Goal: Task Accomplishment & Management: Use online tool/utility

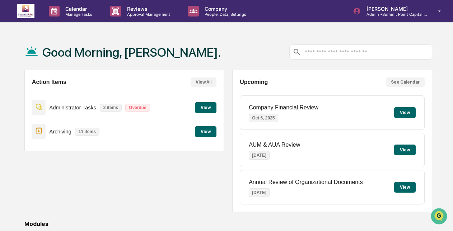
click at [204, 108] on button "View" at bounding box center [206, 107] width 22 height 11
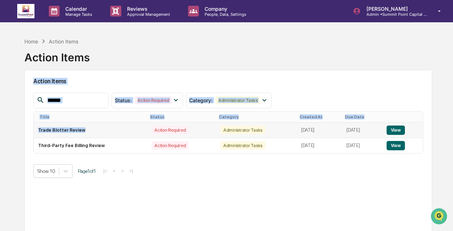
drag, startPoint x: 181, startPoint y: 59, endPoint x: 115, endPoint y: 128, distance: 96.2
click at [115, 128] on div "Home Action Items Action Items Action Items Status : Action Required Select/Des…" at bounding box center [228, 149] width 429 height 231
click at [115, 128] on td "Trade Blotter Review" at bounding box center [90, 130] width 113 height 15
click at [399, 129] on button "View" at bounding box center [396, 130] width 18 height 9
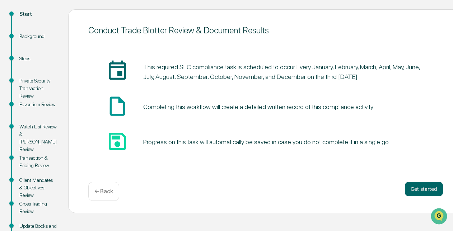
scroll to position [77, 0]
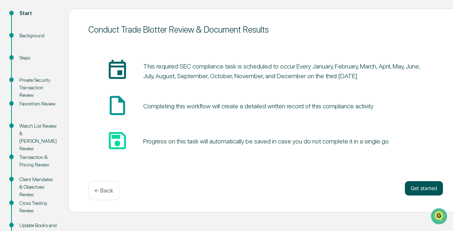
click at [411, 189] on button "Get started" at bounding box center [424, 188] width 38 height 14
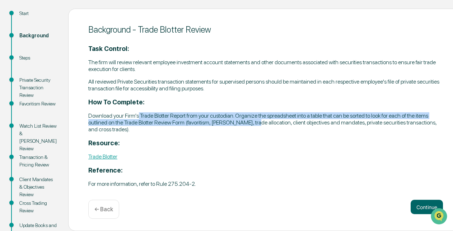
drag, startPoint x: 128, startPoint y: 118, endPoint x: 239, endPoint y: 124, distance: 111.1
click at [239, 124] on p "Download your Firm's Trade Blotter Report from your custodian. Organize the spr…" at bounding box center [265, 122] width 355 height 20
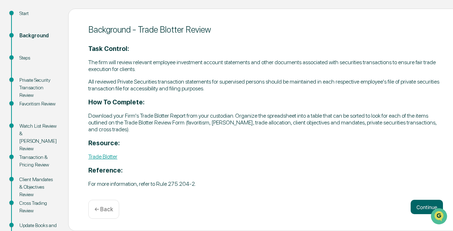
drag, startPoint x: 239, startPoint y: 124, endPoint x: 254, endPoint y: 141, distance: 22.9
click at [254, 141] on h3 "Resource:" at bounding box center [265, 143] width 355 height 8
click at [411, 214] on button "Continue" at bounding box center [427, 207] width 32 height 14
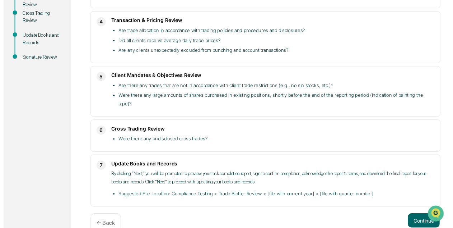
scroll to position [272, 0]
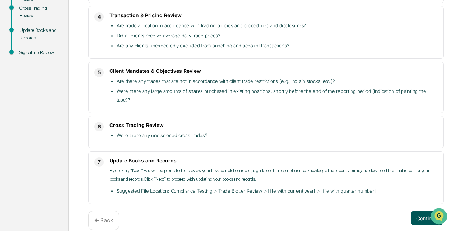
click at [414, 211] on button "Continue" at bounding box center [427, 218] width 32 height 14
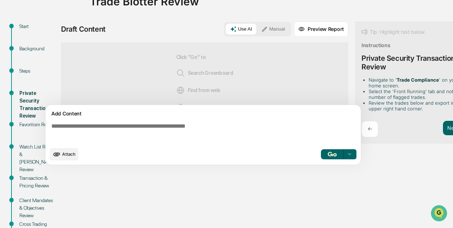
scroll to position [64, 0]
click at [321, 154] on button "button" at bounding box center [332, 154] width 23 height 10
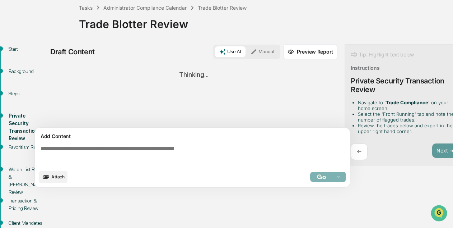
scroll to position [43, 11]
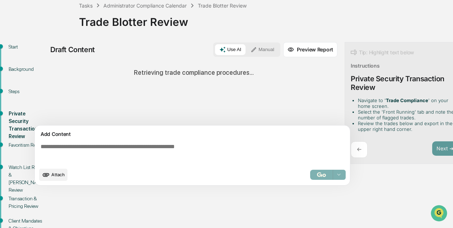
drag, startPoint x: 340, startPoint y: 156, endPoint x: 343, endPoint y: 152, distance: 5.2
click at [351, 152] on div "←" at bounding box center [359, 149] width 17 height 17
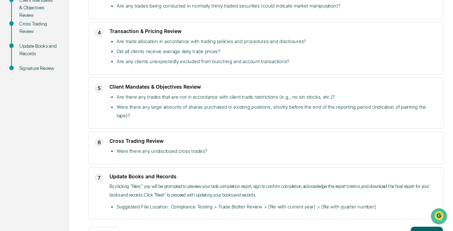
scroll to position [262, 0]
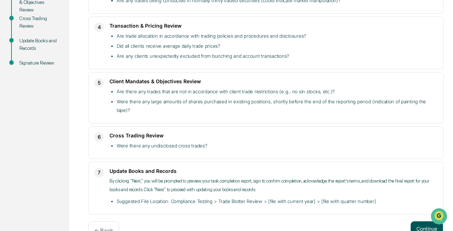
click at [414, 222] on button "Continue" at bounding box center [427, 229] width 32 height 14
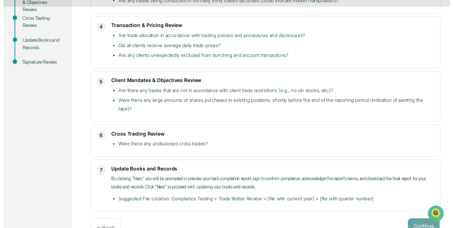
scroll to position [149, 0]
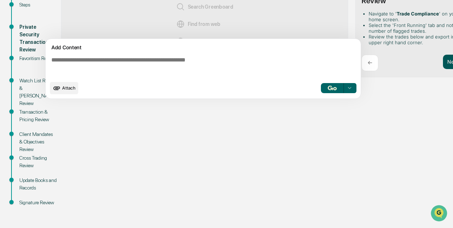
click at [443, 55] on button "Next ➔" at bounding box center [456, 62] width 26 height 15
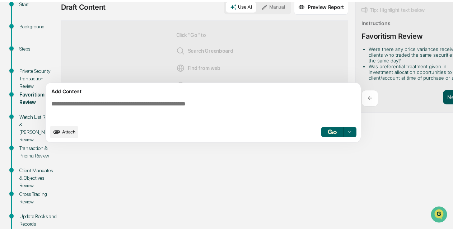
scroll to position [78, 0]
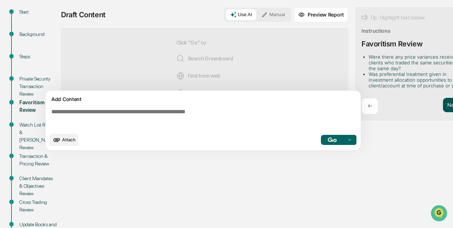
click at [446, 101] on button "Next ➔" at bounding box center [456, 105] width 26 height 15
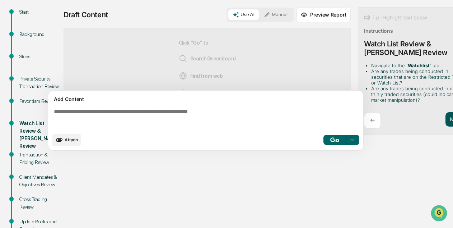
click at [446, 121] on button "Next ➔" at bounding box center [459, 119] width 26 height 15
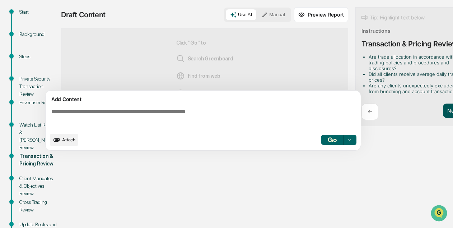
click at [443, 106] on button "Next ➔" at bounding box center [456, 110] width 26 height 15
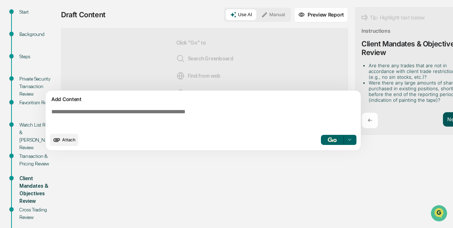
click at [443, 117] on button "Next ➔" at bounding box center [456, 119] width 26 height 15
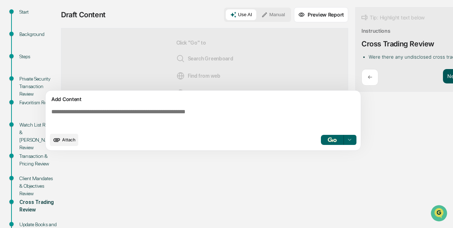
click at [442, 117] on div "Draft Content Use AI Manual Preview Report Sources Click "Go" to Search Greenbo…" at bounding box center [262, 81] width 402 height 148
click at [443, 74] on button "Next ➔" at bounding box center [456, 76] width 26 height 15
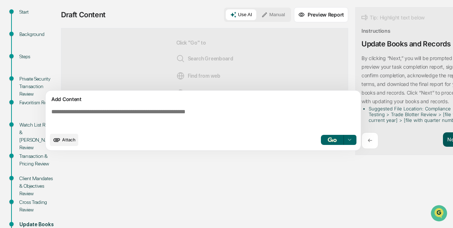
click at [443, 139] on button "Next ➔" at bounding box center [456, 139] width 26 height 15
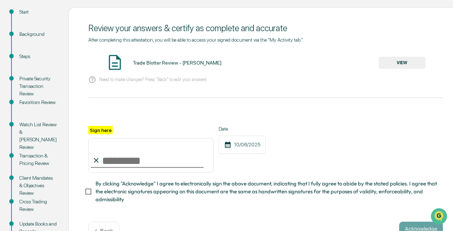
click at [115, 166] on input "Sign here" at bounding box center [150, 155] width 125 height 34
type input "**********"
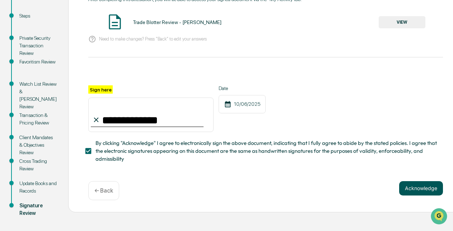
click at [411, 181] on button "Acknowledge" at bounding box center [421, 188] width 44 height 14
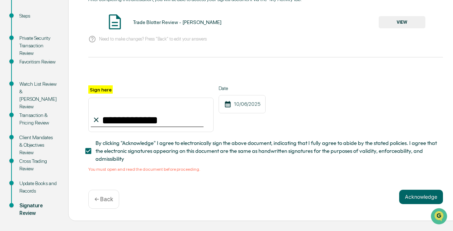
scroll to position [87, 0]
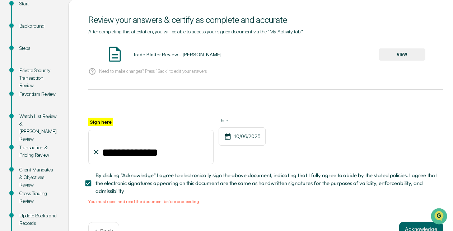
click at [395, 59] on button "VIEW" at bounding box center [402, 54] width 47 height 12
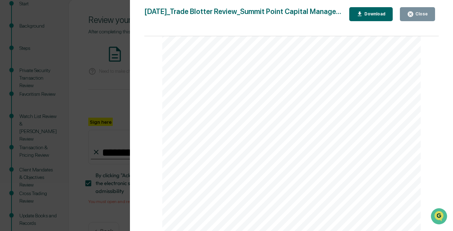
scroll to position [581, 0]
drag, startPoint x: 417, startPoint y: 22, endPoint x: 417, endPoint y: 17, distance: 5.0
click at [417, 17] on div "Close Download" at bounding box center [393, 14] width 89 height 14
click at [417, 17] on button "Close" at bounding box center [417, 14] width 35 height 14
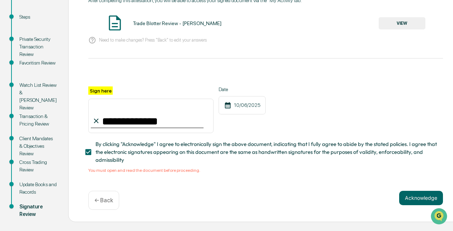
scroll to position [120, 0]
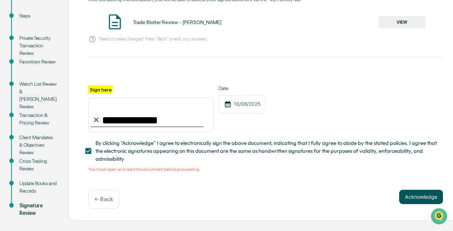
click at [406, 202] on button "Acknowledge" at bounding box center [421, 197] width 44 height 14
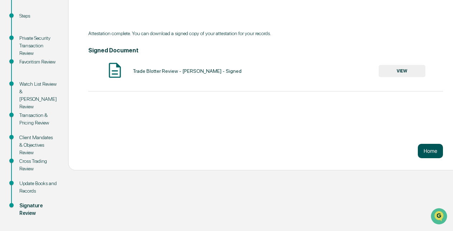
click at [423, 149] on button "Home" at bounding box center [430, 151] width 25 height 14
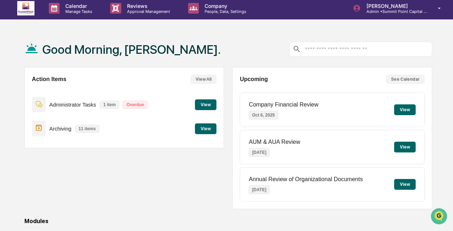
scroll to position [2, 0]
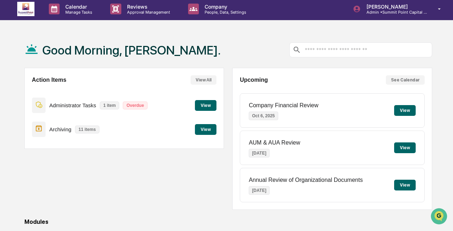
click at [204, 104] on button "View" at bounding box center [206, 105] width 22 height 11
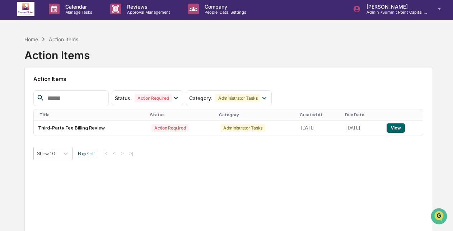
click at [34, 5] on img at bounding box center [25, 9] width 17 height 14
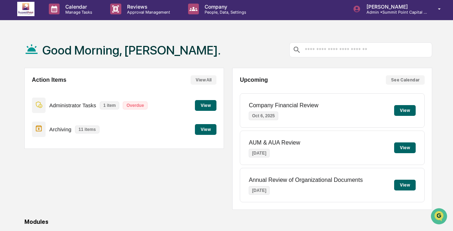
click at [208, 130] on button "View" at bounding box center [206, 129] width 22 height 11
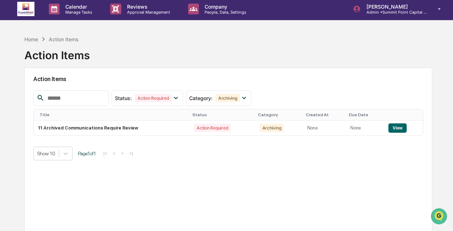
scroll to position [34, 0]
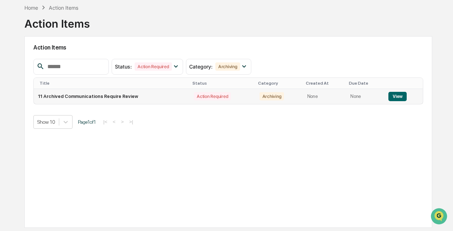
click at [397, 95] on button "View" at bounding box center [397, 96] width 18 height 9
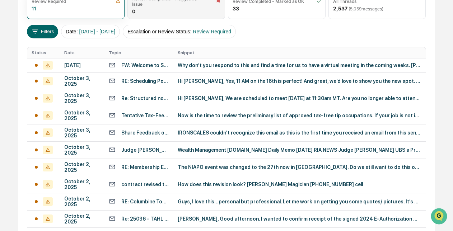
scroll to position [115, 0]
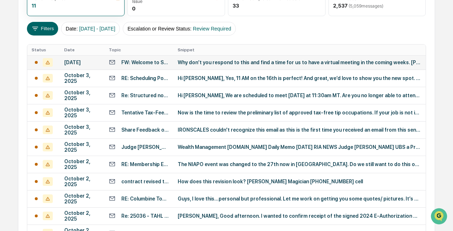
click at [159, 63] on div "FW: Welcome to SummitPoint!" at bounding box center [145, 63] width 48 height 6
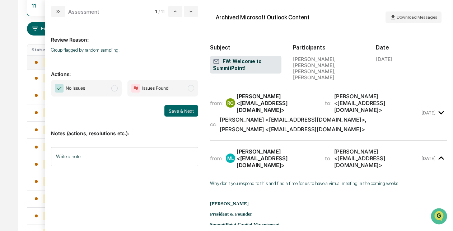
click at [103, 88] on span "No Issues" at bounding box center [86, 88] width 71 height 17
click at [182, 113] on button "Save & Next" at bounding box center [181, 110] width 34 height 11
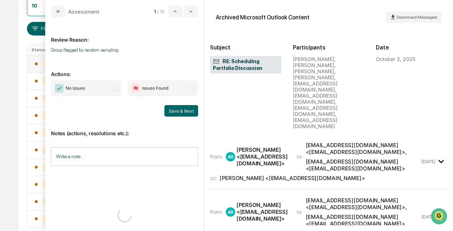
click at [101, 84] on span "No Issues" at bounding box center [86, 88] width 71 height 17
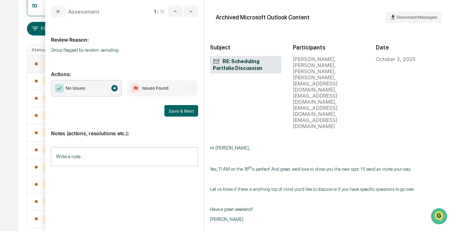
scroll to position [502, 0]
click at [187, 111] on button "Save & Next" at bounding box center [181, 110] width 34 height 11
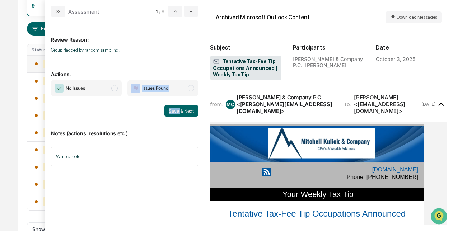
drag, startPoint x: 109, startPoint y: 89, endPoint x: 184, endPoint y: 117, distance: 79.6
click at [184, 117] on div "Review Reason: Group flagged by random sampling. Actions: No Issues Issues Foun…" at bounding box center [124, 122] width 147 height 199
click at [112, 90] on span "No Issues" at bounding box center [86, 88] width 71 height 17
click at [187, 114] on div "Review Reason: Group flagged by random sampling. Actions: No Issues Issues Foun…" at bounding box center [124, 122] width 147 height 199
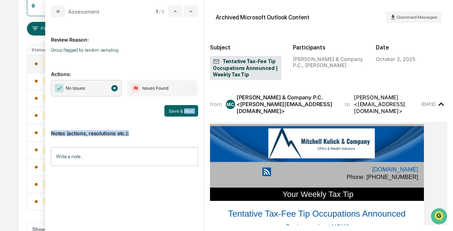
click at [185, 112] on button "Save & Next" at bounding box center [181, 110] width 34 height 11
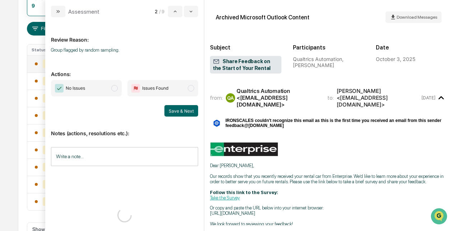
click at [107, 88] on span "No Issues" at bounding box center [86, 88] width 71 height 17
click at [186, 109] on button "Save & Next" at bounding box center [181, 110] width 34 height 11
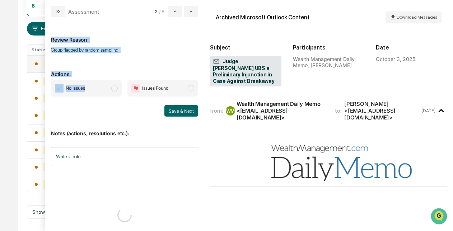
drag, startPoint x: 107, startPoint y: 78, endPoint x: 101, endPoint y: 84, distance: 9.1
click at [101, 84] on div "Review Reason: Group flagged by random sampling. Actions: No Issues Issues Foun…" at bounding box center [124, 124] width 159 height 214
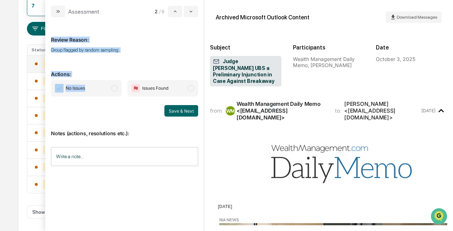
click at [101, 84] on span "No Issues" at bounding box center [86, 88] width 71 height 17
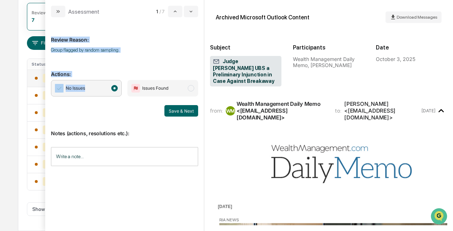
scroll to position [102, 0]
click at [140, 42] on p "Review Reason:" at bounding box center [124, 35] width 147 height 15
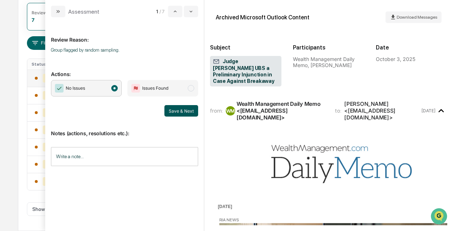
click at [176, 111] on button "Save & Next" at bounding box center [181, 110] width 34 height 11
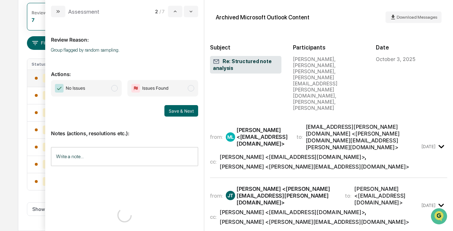
scroll to position [84, 0]
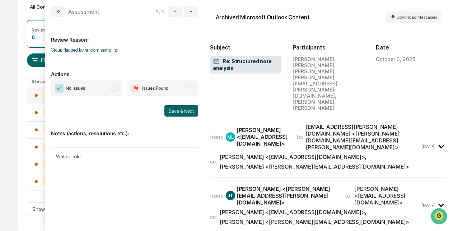
click at [105, 88] on span "No Issues" at bounding box center [86, 88] width 71 height 17
click at [181, 109] on button "Save & Next" at bounding box center [181, 110] width 34 height 11
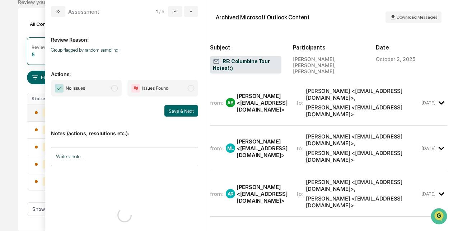
scroll to position [67, 0]
click at [100, 85] on span "No Issues" at bounding box center [86, 88] width 71 height 17
click at [190, 110] on button "Save & Next" at bounding box center [181, 110] width 34 height 11
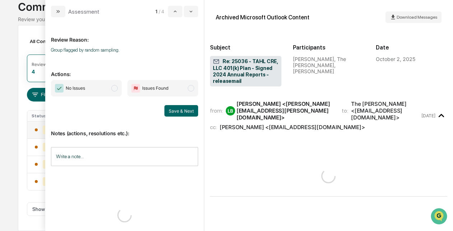
scroll to position [49, 0]
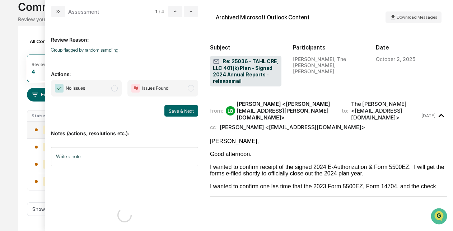
click at [98, 89] on span "No Issues" at bounding box center [86, 88] width 71 height 17
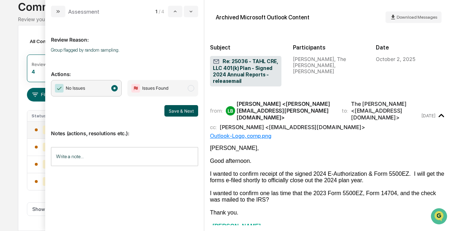
click at [188, 111] on button "Save & Next" at bounding box center [181, 110] width 34 height 11
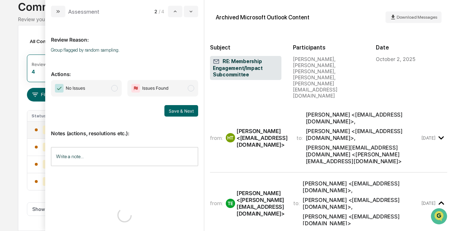
click at [100, 84] on span "No Issues" at bounding box center [86, 88] width 71 height 17
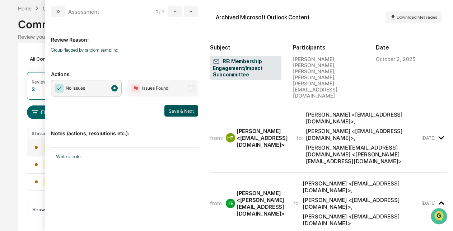
click at [186, 111] on button "Save & Next" at bounding box center [181, 110] width 34 height 11
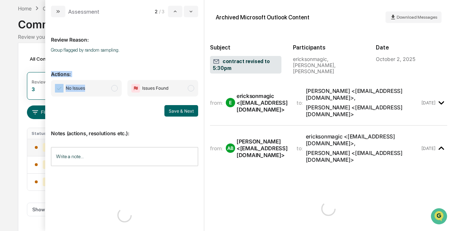
drag, startPoint x: 145, startPoint y: 75, endPoint x: 96, endPoint y: 93, distance: 52.6
click at [96, 93] on div "Review Reason: Group flagged by random sampling. Actions: No Issues Issues Foun…" at bounding box center [124, 122] width 147 height 199
click at [96, 93] on span "No Issues" at bounding box center [86, 88] width 71 height 17
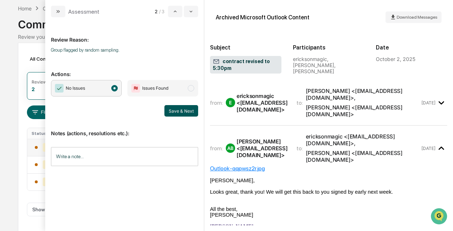
drag, startPoint x: 96, startPoint y: 93, endPoint x: 181, endPoint y: 112, distance: 88.0
click at [181, 112] on button "Save & Next" at bounding box center [181, 110] width 34 height 11
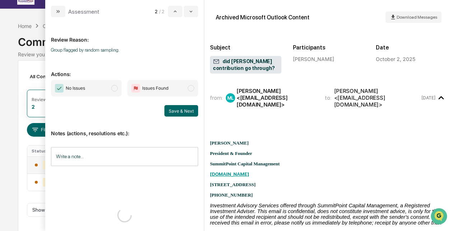
click at [85, 92] on span "No Issues" at bounding box center [75, 88] width 19 height 7
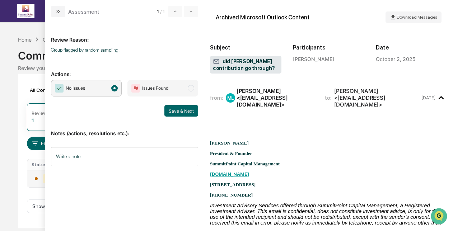
scroll to position [0, 0]
click at [187, 114] on button "Save & Next" at bounding box center [183, 110] width 34 height 11
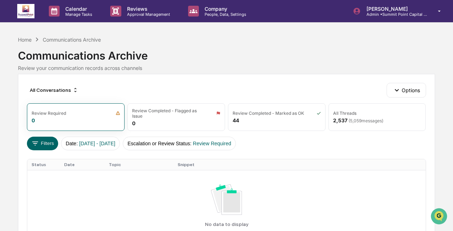
click at [28, 14] on img at bounding box center [25, 11] width 17 height 14
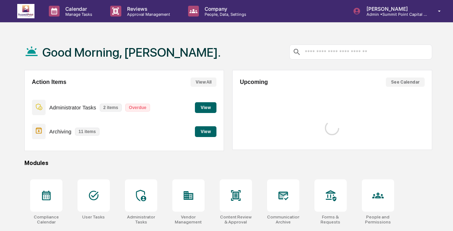
drag, startPoint x: 217, startPoint y: 26, endPoint x: 42, endPoint y: 112, distance: 194.8
click at [42, 112] on div "Calendar Manage Tasks Reviews Approval Management Company People, Data, Setting…" at bounding box center [226, 172] width 453 height 344
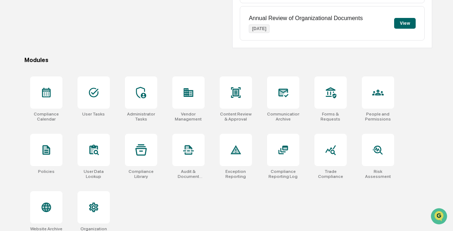
scroll to position [173, 0]
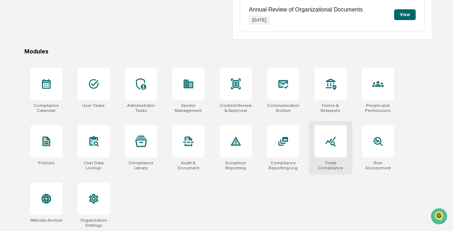
click at [340, 135] on div at bounding box center [331, 141] width 32 height 32
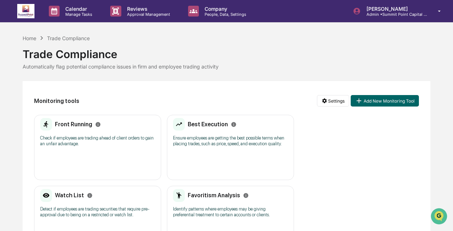
click at [108, 143] on p "Check if employees are trading ahead of client orders to gain an unfair advanta…" at bounding box center [97, 140] width 115 height 11
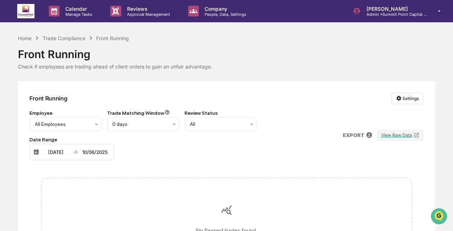
scroll to position [27, 0]
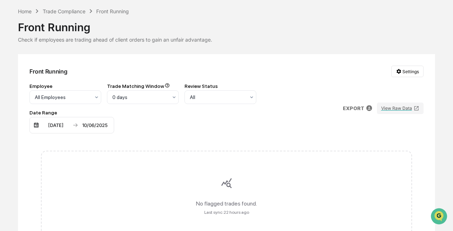
click at [103, 125] on div "10/06/2025" at bounding box center [95, 125] width 31 height 6
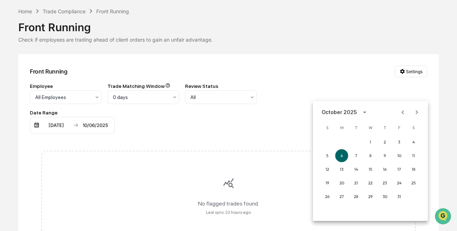
click at [403, 112] on icon "Previous month" at bounding box center [403, 112] width 8 height 8
click at [402, 113] on icon "Previous month" at bounding box center [402, 112] width 3 height 4
click at [417, 107] on button "Next month" at bounding box center [417, 113] width 14 height 14
click at [403, 115] on icon "Previous month" at bounding box center [403, 112] width 8 height 8
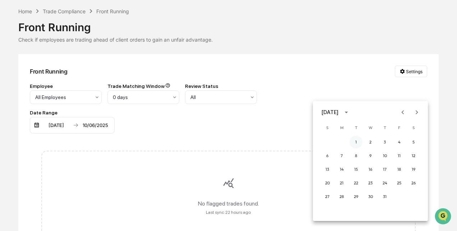
click at [357, 141] on button "1" at bounding box center [355, 142] width 13 height 13
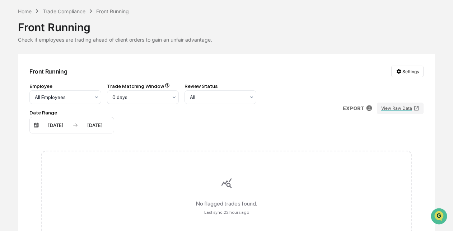
click at [103, 127] on div "07/01/2025" at bounding box center [95, 125] width 31 height 6
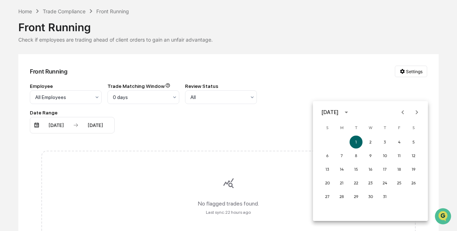
click at [291, 98] on div at bounding box center [228, 115] width 457 height 231
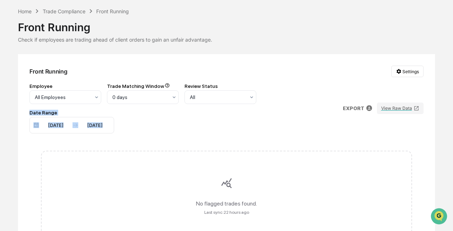
drag, startPoint x: 286, startPoint y: 98, endPoint x: 96, endPoint y: 126, distance: 192.0
click at [96, 126] on div "Employee All Employees Trade Matching Window 0 days Review Status All Date Rang…" at bounding box center [185, 108] width 313 height 51
click at [96, 126] on div "07/01/2025" at bounding box center [95, 125] width 31 height 6
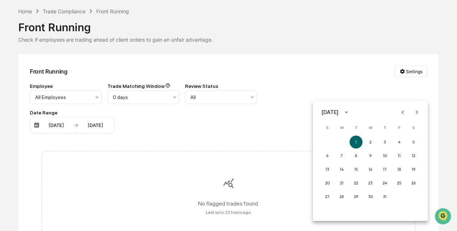
click at [303, 101] on div at bounding box center [228, 115] width 457 height 231
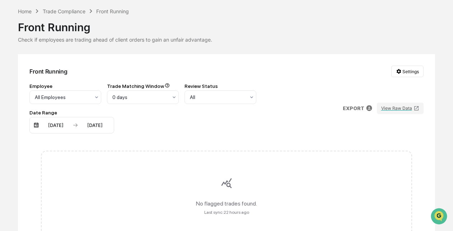
click at [70, 15] on div "Front Running" at bounding box center [226, 24] width 417 height 19
click at [68, 11] on div "Trade Compliance" at bounding box center [64, 11] width 43 height 6
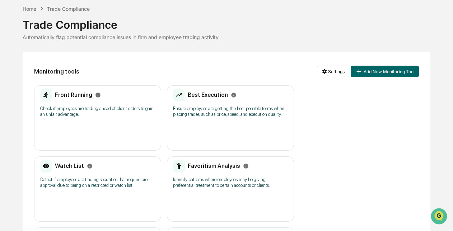
scroll to position [28, 0]
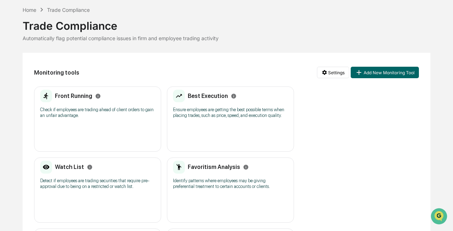
click at [108, 136] on div "Front Running Check if employees are trading ahead of client orders to gain an …" at bounding box center [97, 119] width 127 height 65
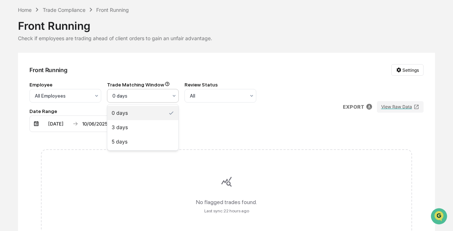
click at [135, 98] on div at bounding box center [139, 95] width 55 height 7
click at [132, 123] on div "3 days" at bounding box center [142, 127] width 71 height 14
click at [88, 120] on div "04/06/2025 10/06/2025" at bounding box center [71, 124] width 85 height 17
click at [74, 123] on img at bounding box center [76, 124] width 6 height 6
click at [52, 127] on div "04/06/2025 10/06/2025" at bounding box center [71, 124] width 85 height 17
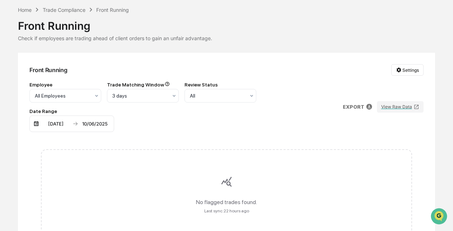
click at [50, 125] on div "04/06/2025" at bounding box center [56, 124] width 31 height 6
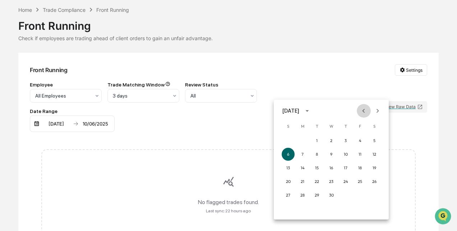
click at [362, 111] on icon "Previous month" at bounding box center [363, 111] width 8 height 8
click at [380, 109] on icon "Next month" at bounding box center [377, 111] width 8 height 8
click at [377, 108] on icon "Next month" at bounding box center [377, 111] width 8 height 8
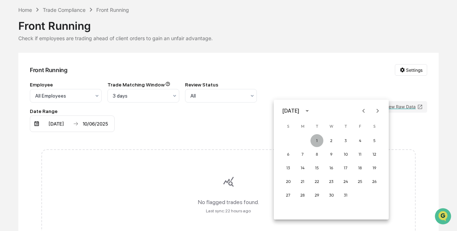
click at [319, 139] on button "1" at bounding box center [316, 140] width 13 height 13
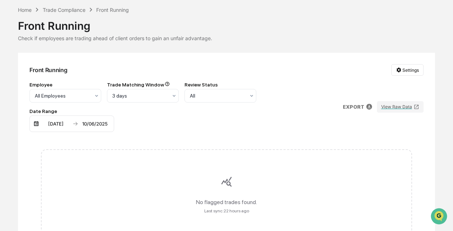
click at [103, 125] on div "10/06/2025" at bounding box center [95, 124] width 31 height 6
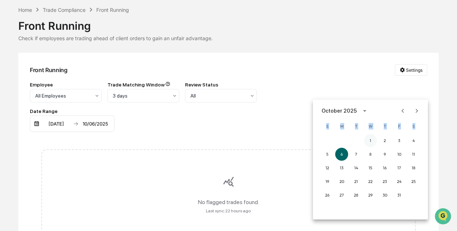
drag, startPoint x: 388, startPoint y: 106, endPoint x: 371, endPoint y: 139, distance: 36.9
click at [371, 139] on div "October 2025 S M T W T F S 1 2 3 4 5 6 7 8 9 10 11 12 13 14 15 16 17 18 19 20 2…" at bounding box center [370, 160] width 115 height 120
click at [371, 139] on button "1" at bounding box center [370, 140] width 13 height 13
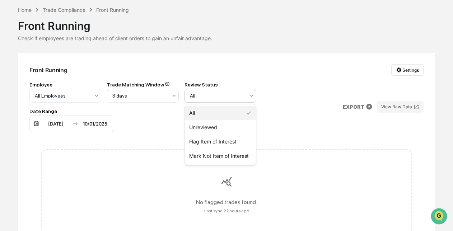
drag, startPoint x: 228, startPoint y: 91, endPoint x: 99, endPoint y: 126, distance: 133.1
click at [99, 126] on div "Employee All Employees Trade Matching Window 3 days Review Status 4 results ava…" at bounding box center [185, 107] width 313 height 51
click at [99, 126] on div "10/01/2025" at bounding box center [95, 124] width 31 height 6
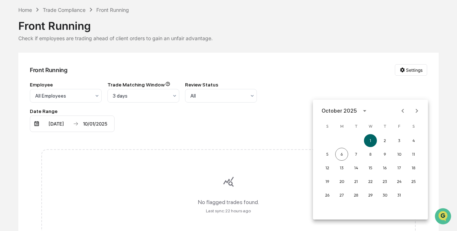
click at [399, 112] on icon "Previous month" at bounding box center [403, 111] width 8 height 8
click at [356, 196] on button "30" at bounding box center [355, 195] width 13 height 13
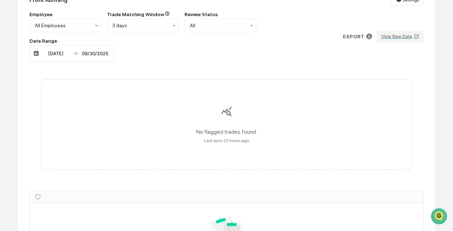
scroll to position [98, 0]
click at [253, 53] on div "Employee All Employees Trade Matching Window 3 days Review Status All Date Rang…" at bounding box center [185, 36] width 313 height 51
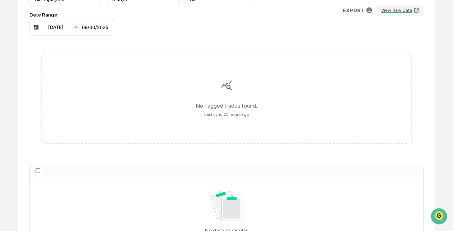
scroll to position [0, 0]
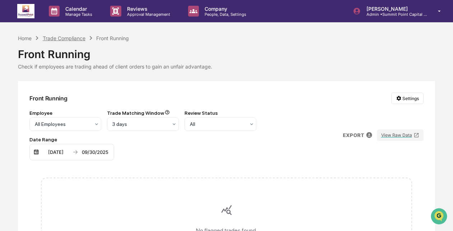
click at [67, 40] on div "Trade Compliance" at bounding box center [64, 38] width 43 height 6
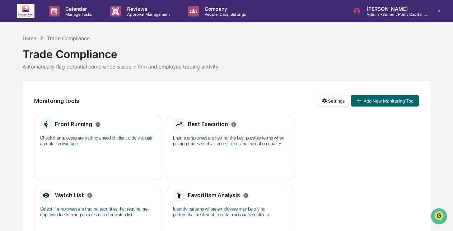
click at [263, 163] on div "Best Execution Ensure employees are getting the best possible terms when placin…" at bounding box center [230, 147] width 127 height 65
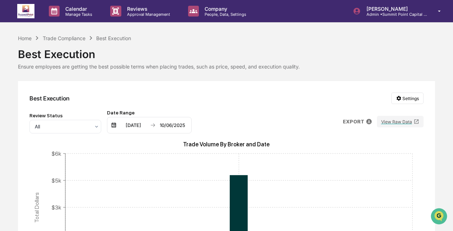
click at [72, 42] on div "Home Trade Compliance Best Execution" at bounding box center [74, 38] width 113 height 8
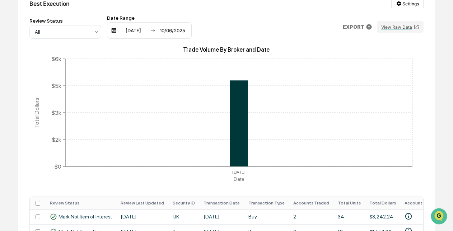
scroll to position [143, 0]
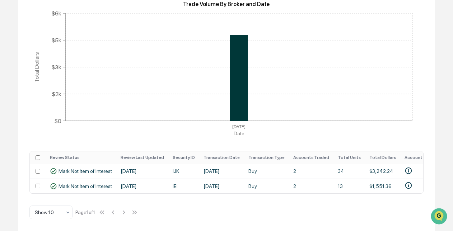
drag, startPoint x: 210, startPoint y: 190, endPoint x: 213, endPoint y: 202, distance: 12.2
click at [302, 204] on div "Best Execution Settings Review Status All Date Range 04/06/2025 10/06/2025 EXPO…" at bounding box center [226, 86] width 417 height 290
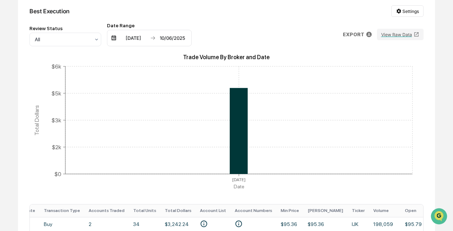
scroll to position [31, 0]
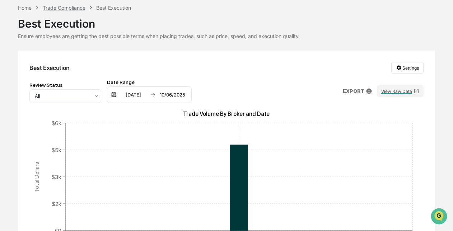
click at [79, 5] on div "Trade Compliance" at bounding box center [64, 8] width 43 height 6
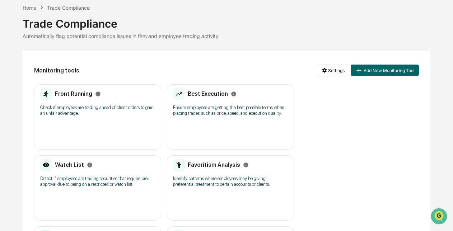
click at [126, 193] on div "Watch List Detect if employees are trading securities that require pre-approval…" at bounding box center [97, 187] width 127 height 65
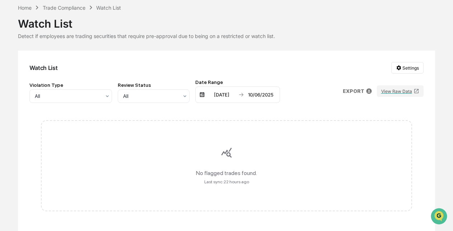
click at [245, 96] on div "04/06/2025 10/06/2025" at bounding box center [237, 95] width 85 height 17
click at [223, 96] on div "04/06/2025" at bounding box center [221, 95] width 31 height 6
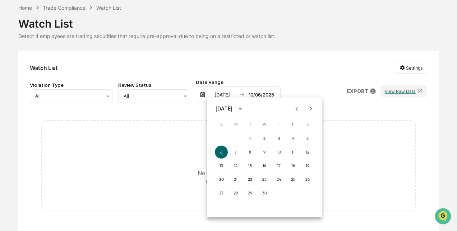
click at [309, 107] on icon "Next month" at bounding box center [310, 109] width 3 height 4
click at [308, 112] on icon "Next month" at bounding box center [311, 109] width 8 height 8
click at [253, 138] on button "1" at bounding box center [249, 138] width 13 height 13
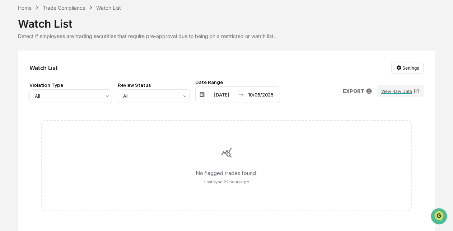
click at [317, 88] on div "Violation Type All Review Status All Date Range 07/01/2025 10/06/2025 EXPORT Vi…" at bounding box center [226, 91] width 394 height 24
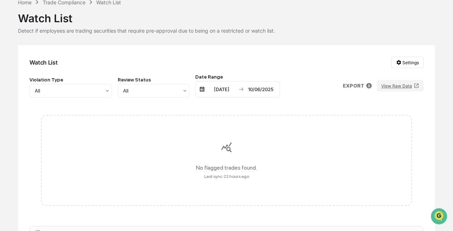
scroll to position [22, 0]
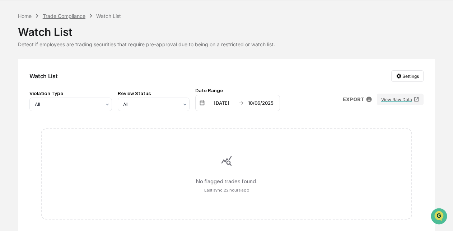
click at [72, 17] on div "Trade Compliance" at bounding box center [64, 16] width 43 height 6
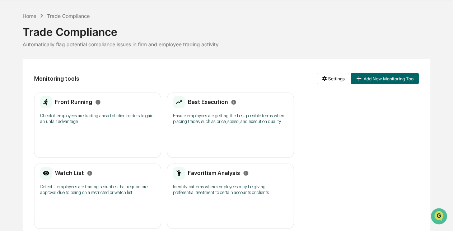
click at [209, 200] on div "Favoritism Analysis Identify patterns where employees may be giving preferentia…" at bounding box center [230, 183] width 115 height 33
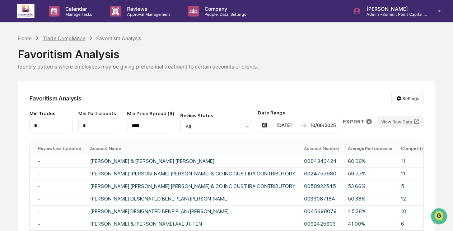
click at [68, 35] on div "Trade Compliance" at bounding box center [64, 38] width 43 height 6
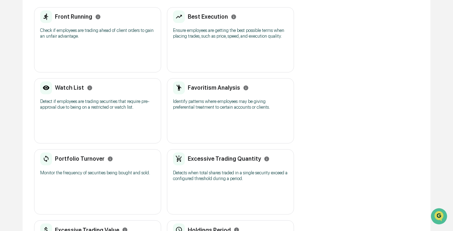
click at [91, 195] on div "Portfolio Turnover Monitor the frequency of securities being bought and sold. N…" at bounding box center [97, 181] width 127 height 65
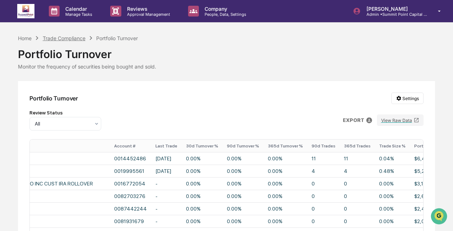
click at [80, 38] on div "Trade Compliance" at bounding box center [64, 38] width 43 height 6
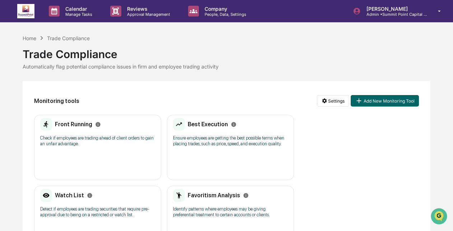
scroll to position [174, 0]
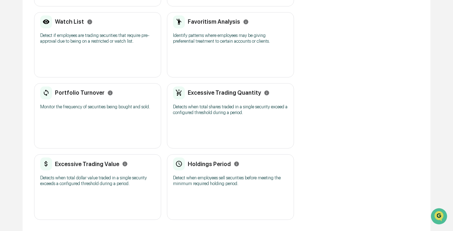
click at [228, 111] on p "Detects when total shares traded in a single security exceed a configured thres…" at bounding box center [230, 109] width 115 height 11
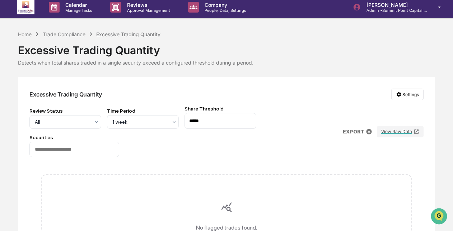
scroll to position [2, 0]
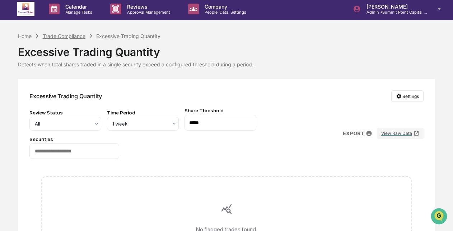
click at [83, 36] on div "Trade Compliance" at bounding box center [64, 36] width 43 height 6
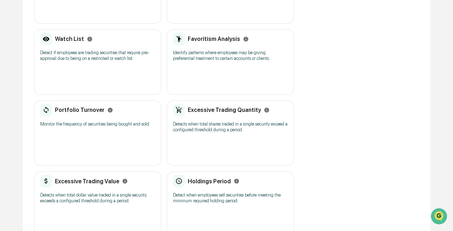
scroll to position [174, 0]
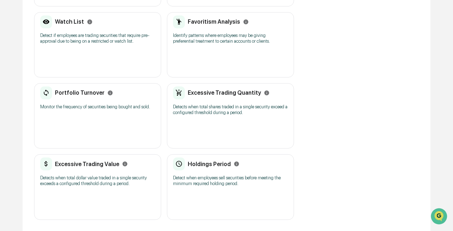
click at [93, 180] on p "Detects when total dollar value traded in a single security exceeds a configure…" at bounding box center [97, 180] width 115 height 11
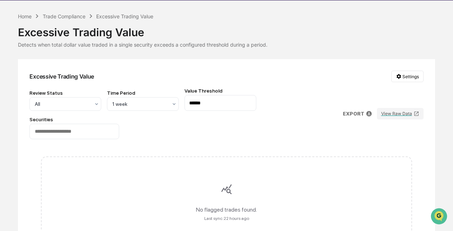
scroll to position [17, 0]
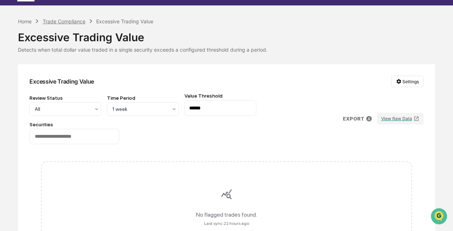
click at [61, 22] on div "Trade Compliance" at bounding box center [64, 21] width 43 height 6
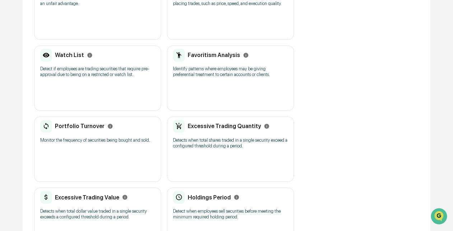
scroll to position [174, 0]
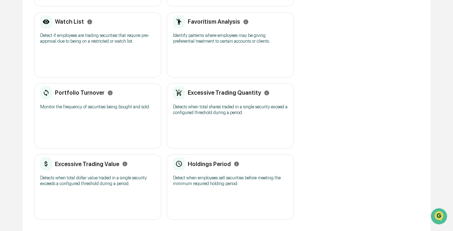
click at [227, 184] on p "Detect when employees sell securities before meeting the minimum required holdi…" at bounding box center [230, 180] width 115 height 11
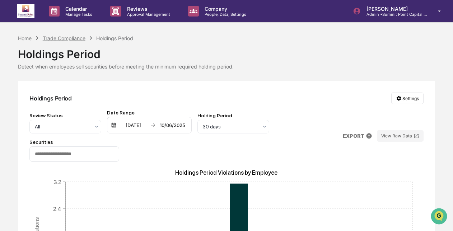
click at [56, 38] on div "Trade Compliance" at bounding box center [64, 38] width 43 height 6
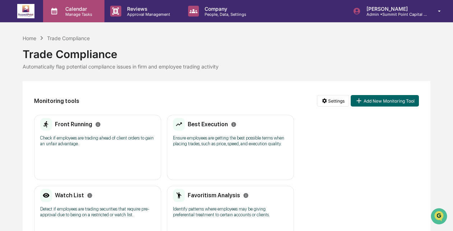
click at [83, 6] on p "Calendar" at bounding box center [78, 9] width 36 height 6
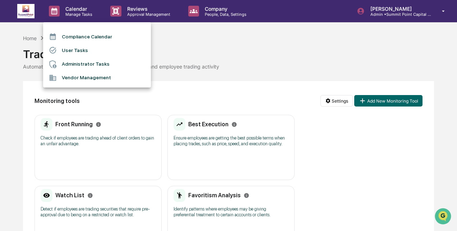
click at [303, 47] on div at bounding box center [228, 115] width 457 height 231
